Goal: Task Accomplishment & Management: Use online tool/utility

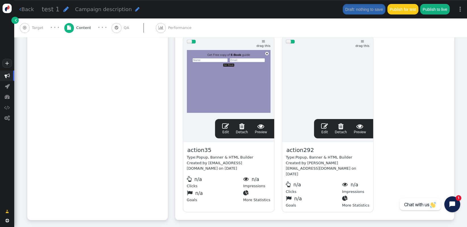
scroll to position [147, 0]
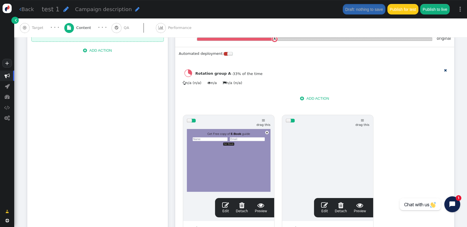
click at [193, 115] on div "drag this" at bounding box center [228, 120] width 91 height 11
click at [193, 119] on div at bounding box center [193, 121] width 5 height 4
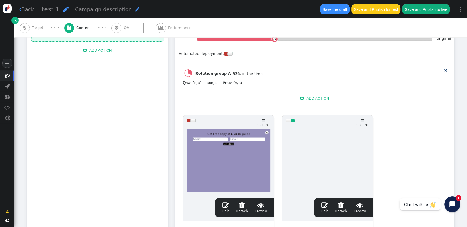
click at [323, 202] on span "" at bounding box center [324, 205] width 7 height 7
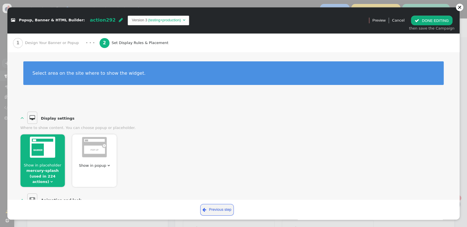
scroll to position [0, 0]
drag, startPoint x: 224, startPoint y: 160, endPoint x: 250, endPoint y: 149, distance: 28.6
click at [224, 160] on div "Show in placeholder mercury-splash (used in 224 actions)  Show in popup " at bounding box center [233, 159] width 426 height 56
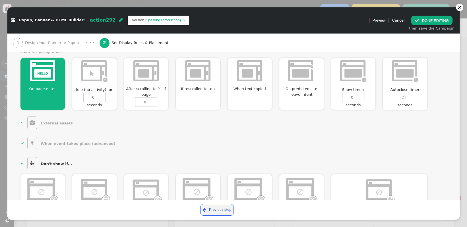
scroll to position [229, 0]
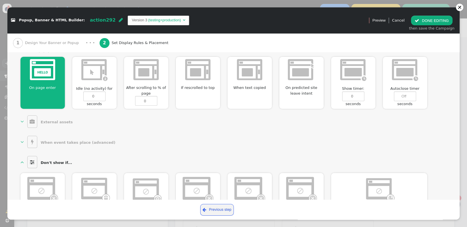
click at [48, 38] on div "1 Design Your Banner or Popup" at bounding box center [47, 43] width 68 height 19
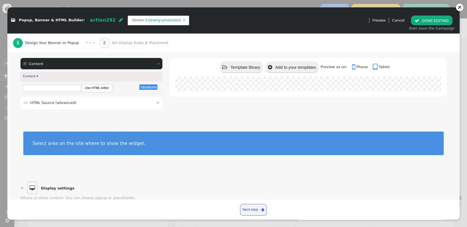
scroll to position [0, 0]
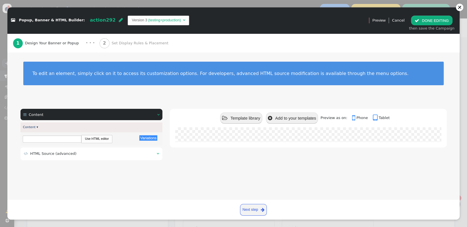
click at [73, 153] on td " HTML Source (advanced)" at bounding box center [88, 154] width 129 height 6
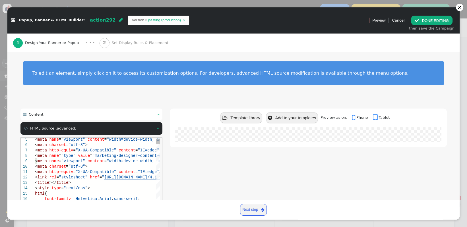
type textarea "body { margin: 0; -webkit-font-smoothing: antialiased; height: 100%; } .right {…"
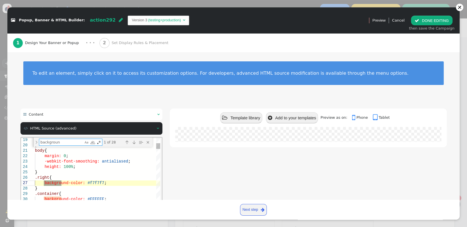
type textarea "background"
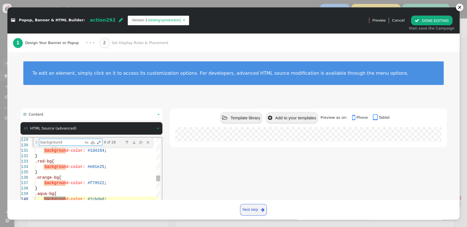
type textarea "} .green-bg { background-color: #5eb748; } .purple-bg { background-color: #7f62…"
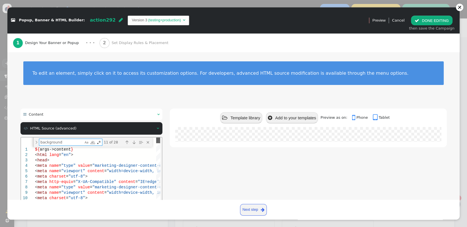
drag, startPoint x: 158, startPoint y: 181, endPoint x: 181, endPoint y: 273, distance: 94.2
click at [162, 137] on html "16 12 13 14 15 8 9 10 11 5 6 7 3 4 1 2 font-family: Helvetica , Arial , sans-se…" at bounding box center [91, 137] width 141 height 0
type textarea "background"
click at [67, 161] on div "< head >" at bounding box center [268, 160] width 466 height 5
click at [132, 142] on div "Next Match (Enter)" at bounding box center [134, 142] width 6 height 6
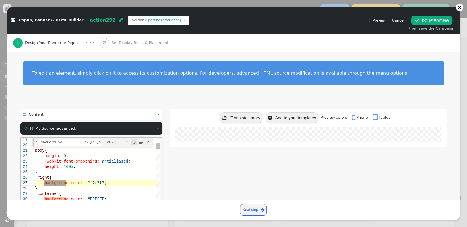
click at [132, 142] on div "Next Match (Enter)" at bounding box center [134, 142] width 6 height 6
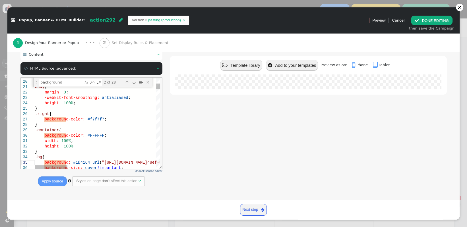
click at [79, 164] on span "#1D4164" at bounding box center [81, 162] width 17 height 5
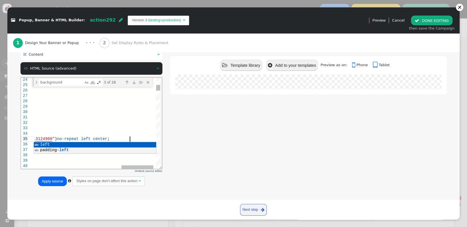
scroll to position [22, 433]
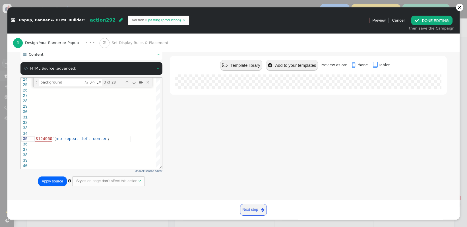
type textarea "width: 100%; height: 100% } .bg { background: #1D4164 url("[URL][DOMAIN_NAME]")…"
click at [45, 183] on button "Apply source" at bounding box center [52, 182] width 29 height 10
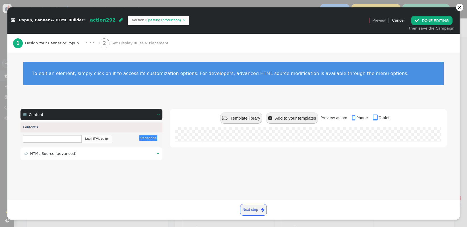
click at [424, 23] on button " DONE EDITING" at bounding box center [431, 21] width 41 height 10
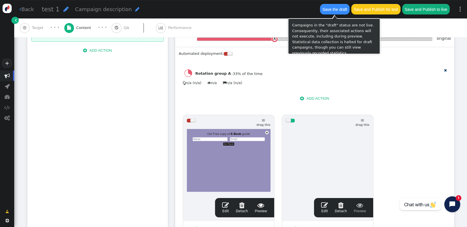
click at [332, 12] on button "Save the draft" at bounding box center [335, 9] width 30 height 10
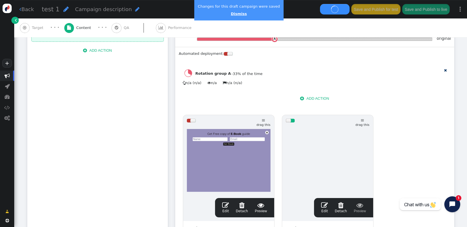
click at [232, 15] on link "Dismiss" at bounding box center [239, 14] width 16 height 4
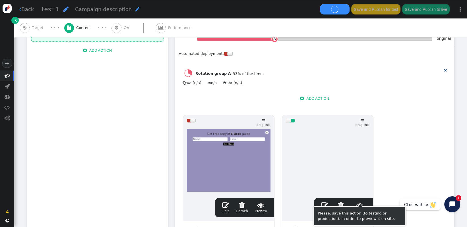
click at [362, 202] on span "" at bounding box center [360, 205] width 12 height 7
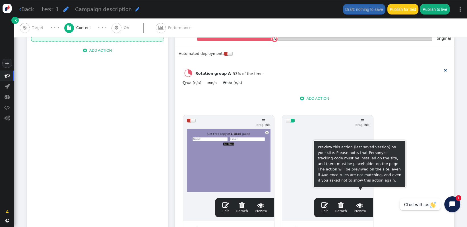
click at [361, 202] on span "" at bounding box center [360, 205] width 12 height 7
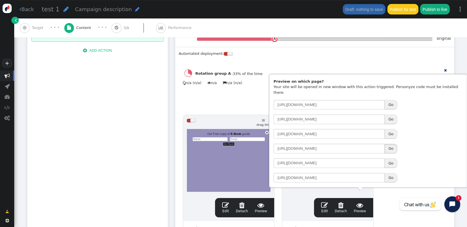
click at [388, 148] on button "Go" at bounding box center [391, 149] width 13 height 10
